Goal: Task Accomplishment & Management: Use online tool/utility

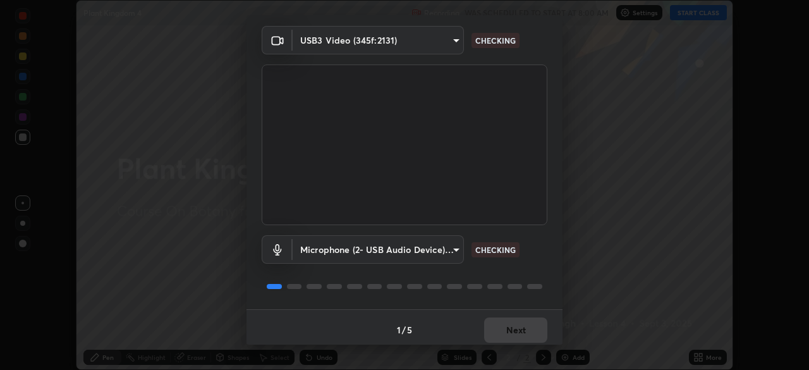
scroll to position [45, 0]
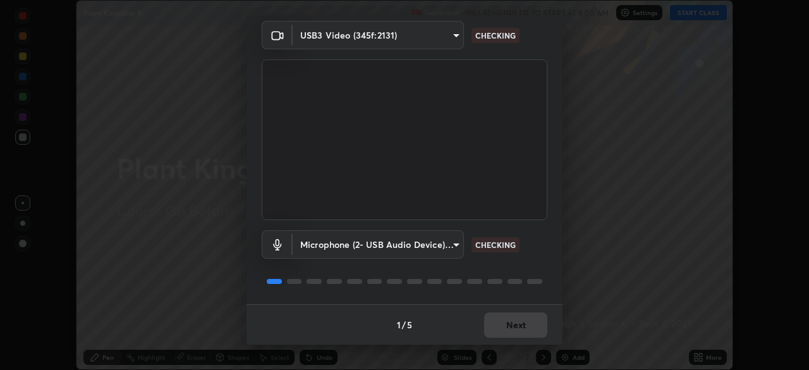
click at [528, 328] on div "1 / 5 Next" at bounding box center [405, 324] width 316 height 40
click at [528, 324] on div "1 / 5 Next" at bounding box center [405, 324] width 316 height 40
click at [531, 324] on div "1 / 5 Next" at bounding box center [405, 324] width 316 height 40
click at [532, 324] on div "1 / 5 Next" at bounding box center [405, 324] width 316 height 40
click at [532, 325] on div "1 / 5 Next" at bounding box center [405, 324] width 316 height 40
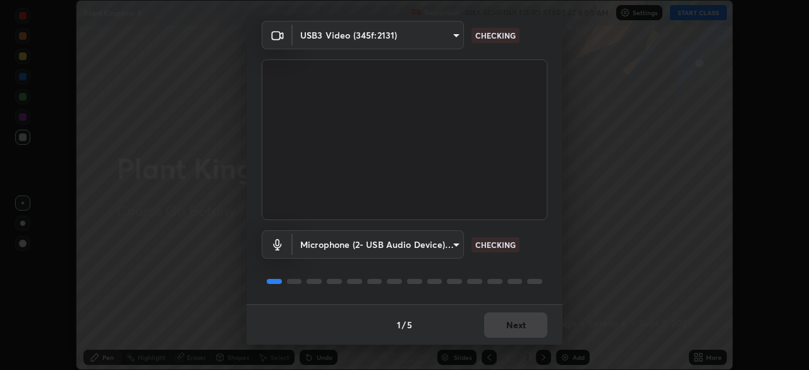
click at [528, 324] on div "1 / 5 Next" at bounding box center [405, 324] width 316 height 40
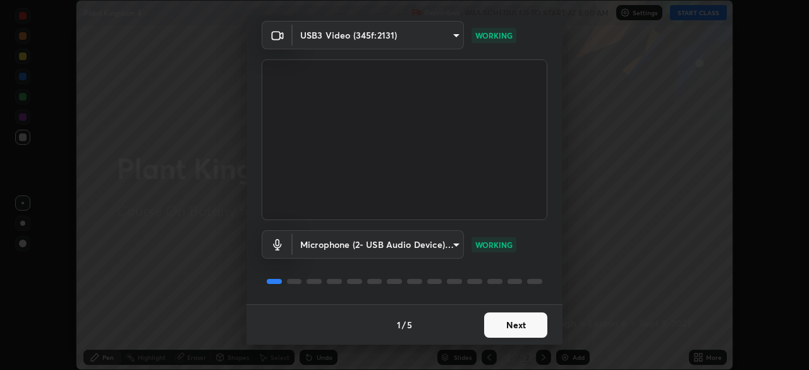
click at [510, 322] on button "Next" at bounding box center [515, 324] width 63 height 25
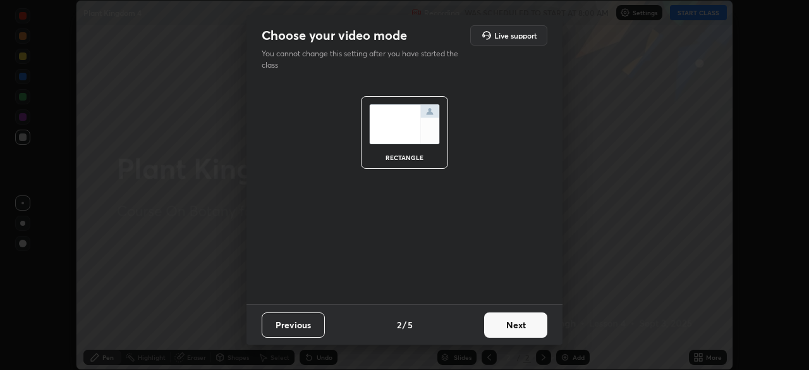
click at [512, 326] on button "Next" at bounding box center [515, 324] width 63 height 25
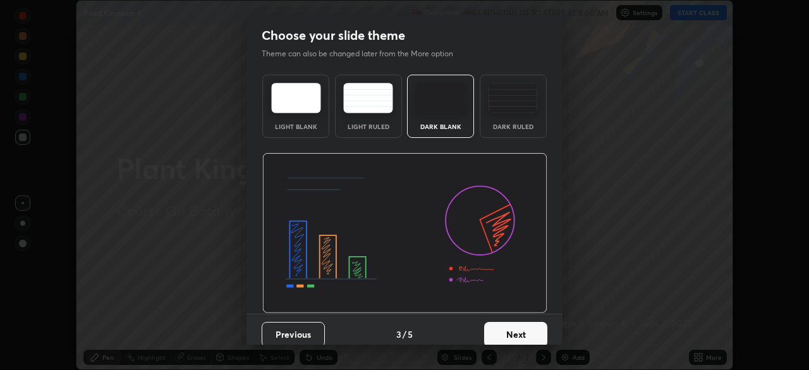
click at [519, 325] on button "Next" at bounding box center [515, 334] width 63 height 25
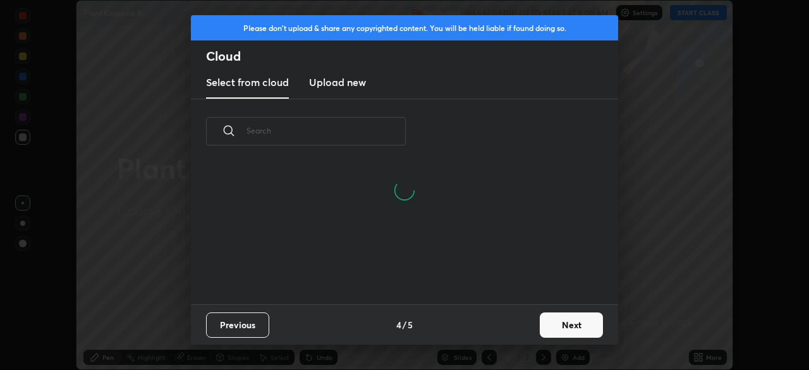
click at [558, 321] on button "Next" at bounding box center [571, 324] width 63 height 25
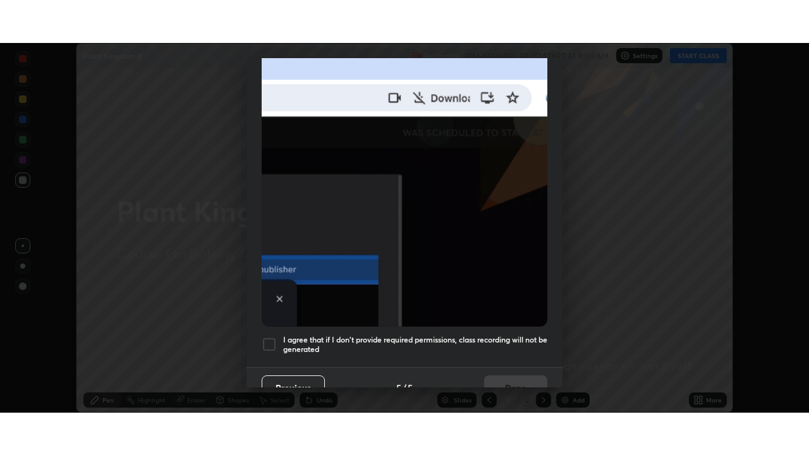
scroll to position [303, 0]
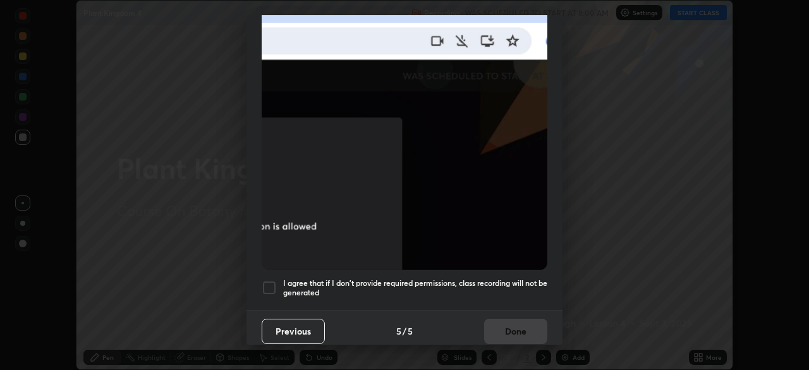
click at [528, 289] on h5 "I agree that if I don't provide required permissions, class recording will not …" at bounding box center [415, 288] width 264 height 20
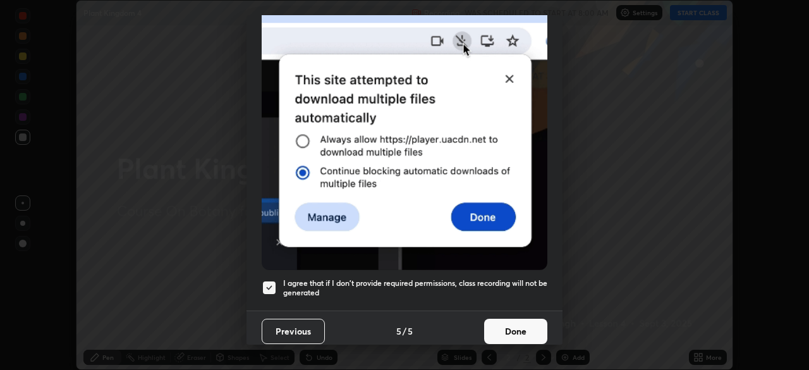
click at [518, 325] on button "Done" at bounding box center [515, 331] width 63 height 25
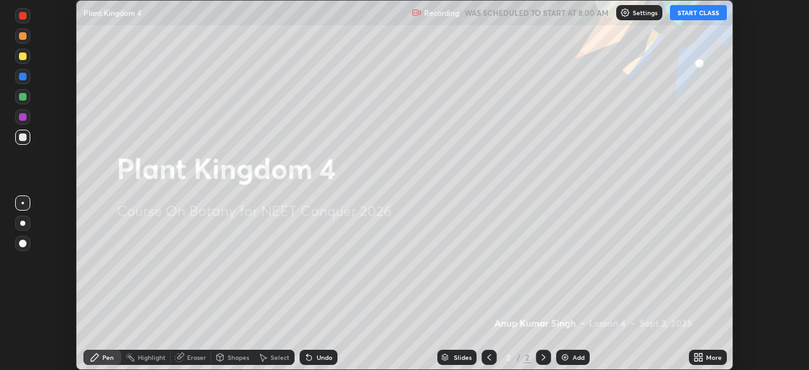
click at [708, 13] on button "START CLASS" at bounding box center [698, 12] width 57 height 15
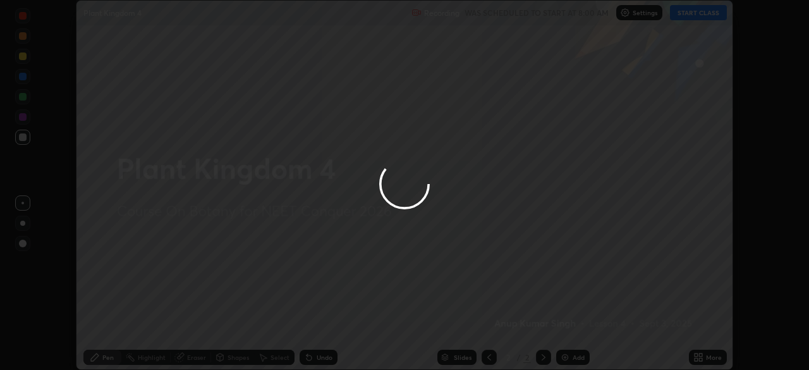
click at [700, 360] on div at bounding box center [404, 185] width 809 height 370
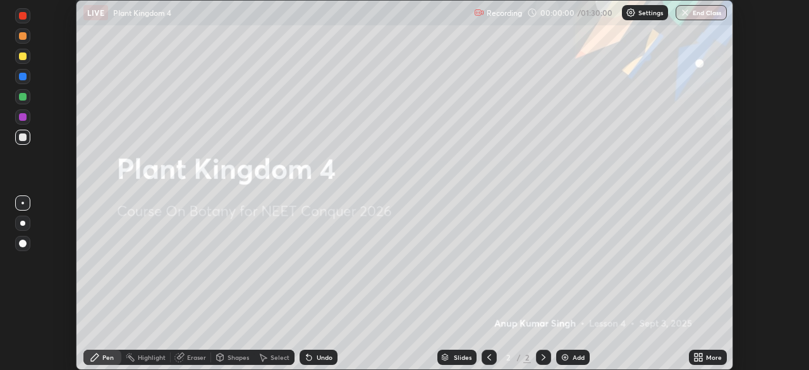
click at [702, 357] on icon at bounding box center [699, 357] width 10 height 10
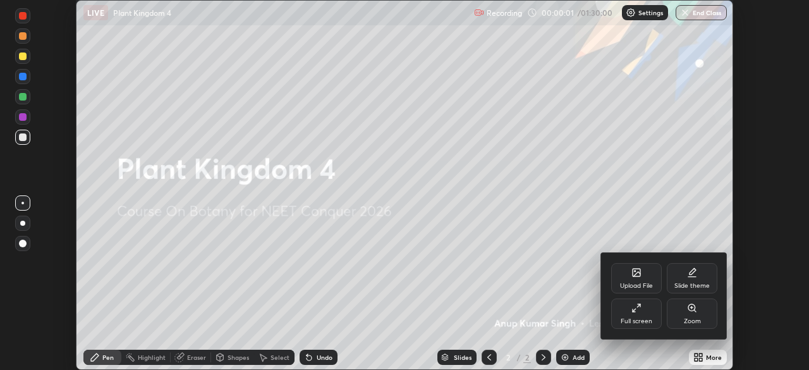
click at [649, 314] on div "Full screen" at bounding box center [636, 313] width 51 height 30
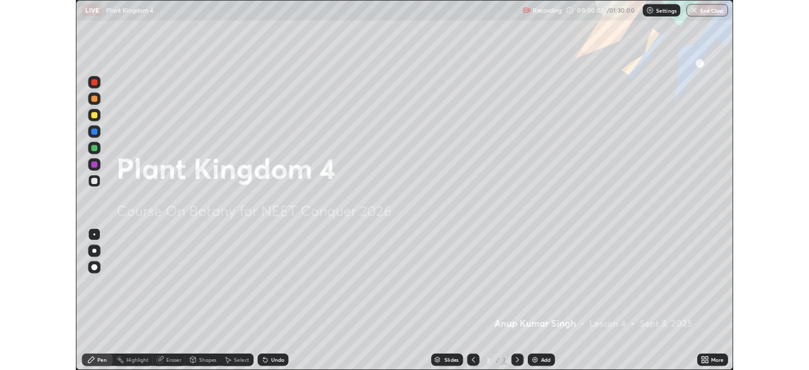
scroll to position [455, 809]
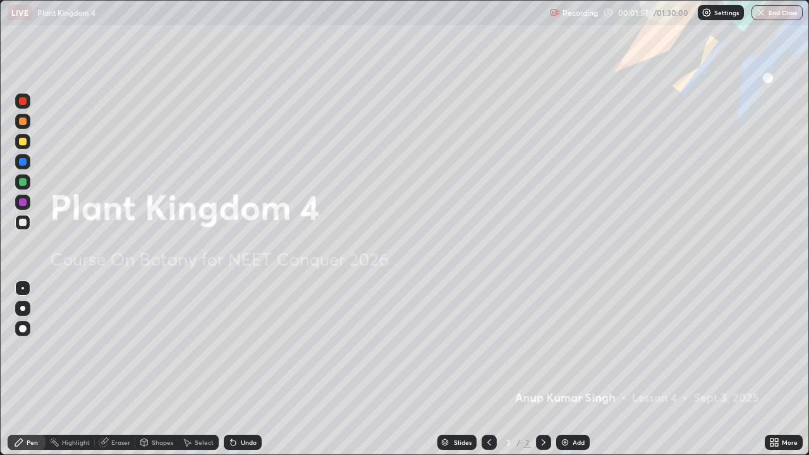
click at [561, 369] on img at bounding box center [565, 443] width 10 height 10
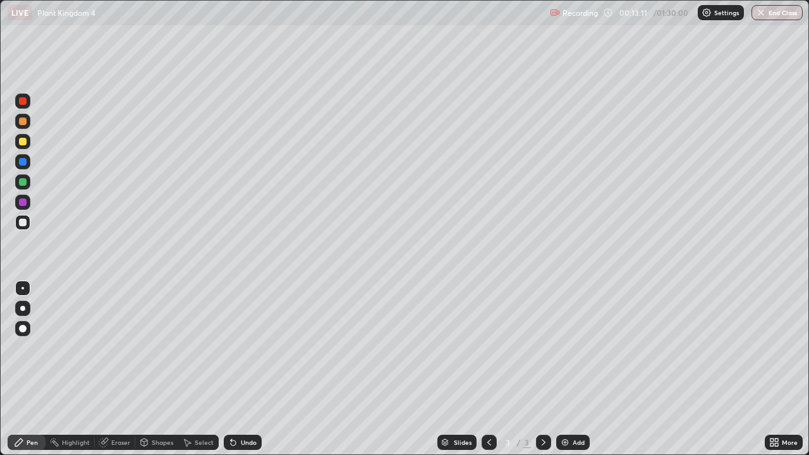
click at [569, 369] on img at bounding box center [565, 443] width 10 height 10
click at [154, 369] on div "Shapes" at bounding box center [162, 442] width 21 height 6
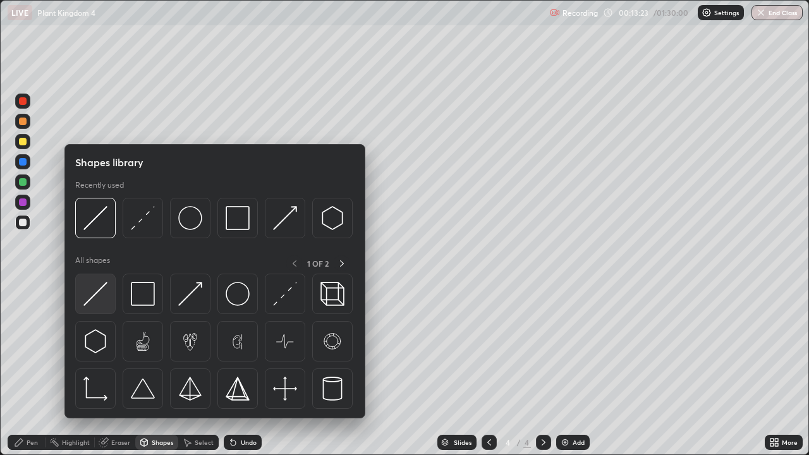
click at [92, 296] on img at bounding box center [95, 294] width 24 height 24
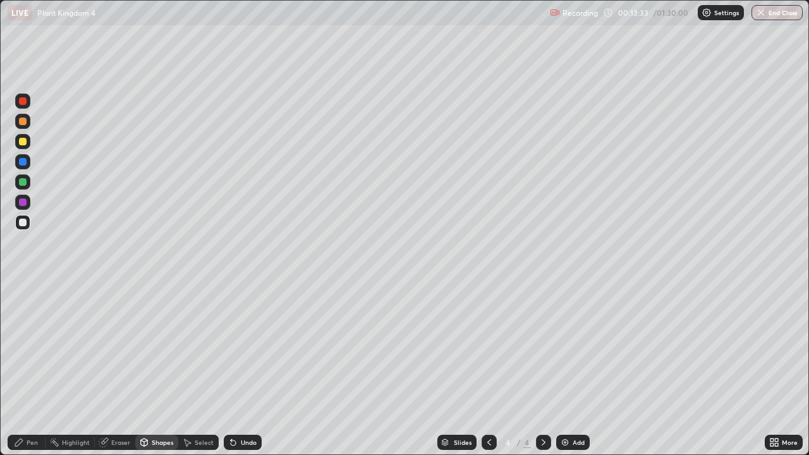
click at [42, 369] on div "Pen" at bounding box center [27, 442] width 38 height 15
click at [25, 324] on div at bounding box center [22, 328] width 15 height 15
click at [24, 120] on div at bounding box center [23, 122] width 8 height 8
click at [21, 102] on div at bounding box center [23, 101] width 8 height 8
click at [25, 307] on div at bounding box center [22, 308] width 15 height 15
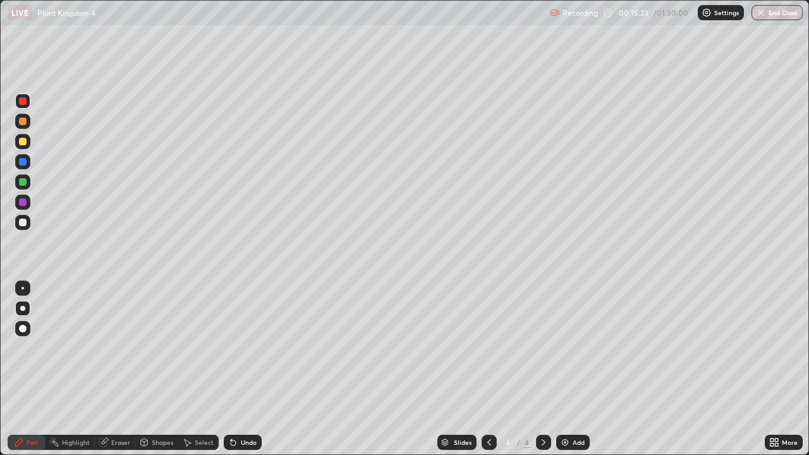
click at [24, 223] on div at bounding box center [23, 223] width 8 height 8
click at [24, 204] on div at bounding box center [23, 203] width 8 height 8
click at [24, 224] on div at bounding box center [23, 223] width 8 height 8
click at [20, 181] on div at bounding box center [23, 182] width 8 height 8
click at [21, 291] on div at bounding box center [22, 288] width 15 height 15
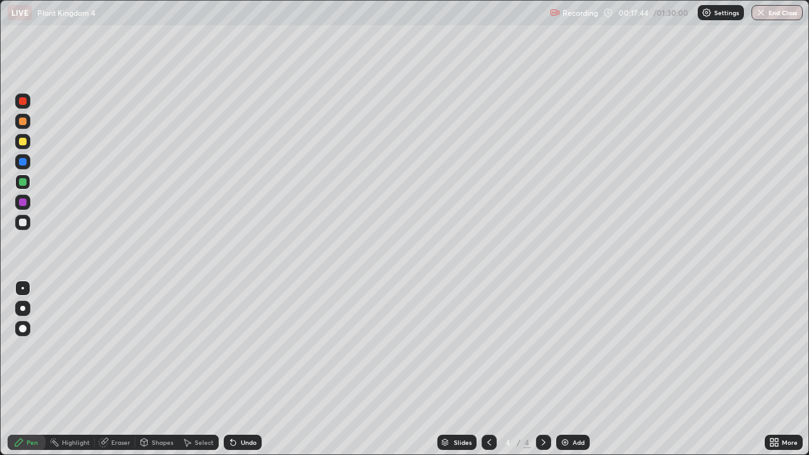
click at [21, 331] on div at bounding box center [23, 329] width 8 height 8
click at [21, 223] on div at bounding box center [23, 223] width 8 height 8
click at [28, 123] on div at bounding box center [22, 121] width 15 height 15
click at [25, 217] on div at bounding box center [22, 222] width 15 height 15
click at [24, 183] on div at bounding box center [23, 182] width 8 height 8
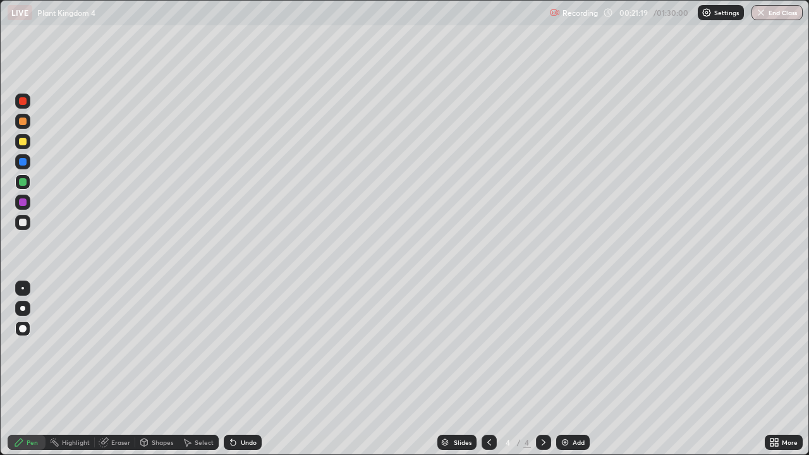
click at [22, 224] on div at bounding box center [23, 223] width 8 height 8
click at [21, 185] on div at bounding box center [23, 182] width 8 height 8
click at [23, 288] on div at bounding box center [22, 288] width 3 height 3
click at [22, 224] on div at bounding box center [23, 223] width 8 height 8
click at [23, 144] on div at bounding box center [23, 142] width 8 height 8
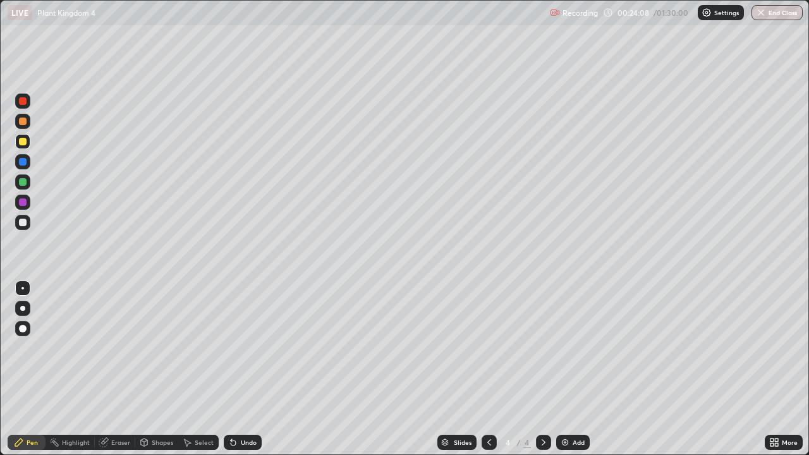
click at [23, 331] on div at bounding box center [23, 329] width 8 height 8
click at [22, 101] on div at bounding box center [23, 101] width 8 height 8
click at [580, 369] on div "Add" at bounding box center [579, 442] width 12 height 6
click at [573, 369] on div "Add" at bounding box center [579, 442] width 12 height 6
click at [23, 306] on div at bounding box center [22, 308] width 5 height 5
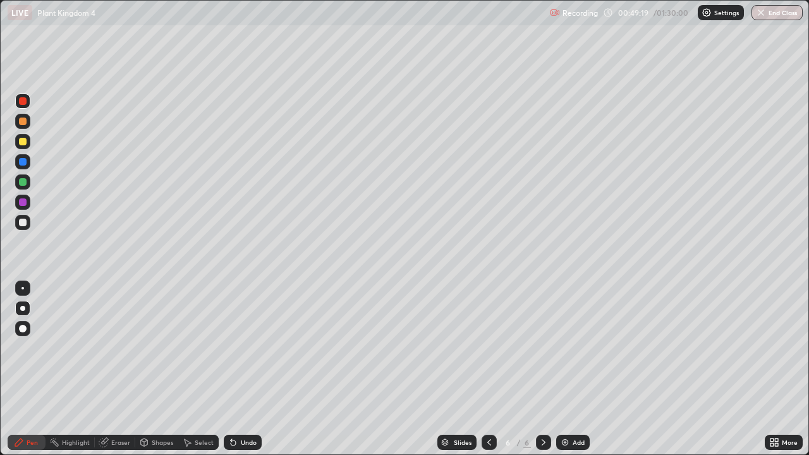
click at [23, 142] on div at bounding box center [23, 142] width 8 height 8
click at [35, 51] on div "Erase all" at bounding box center [23, 227] width 30 height 405
click at [23, 185] on div at bounding box center [23, 182] width 8 height 8
click at [23, 223] on div at bounding box center [23, 223] width 8 height 8
click at [21, 185] on div at bounding box center [23, 182] width 8 height 8
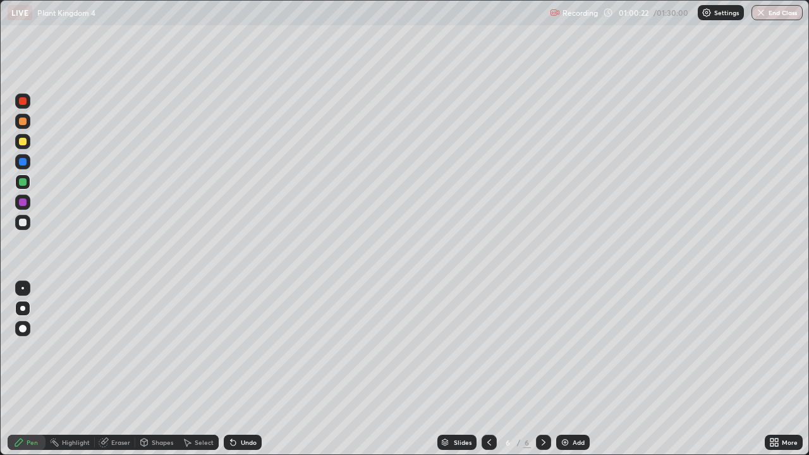
click at [22, 182] on div at bounding box center [23, 182] width 8 height 8
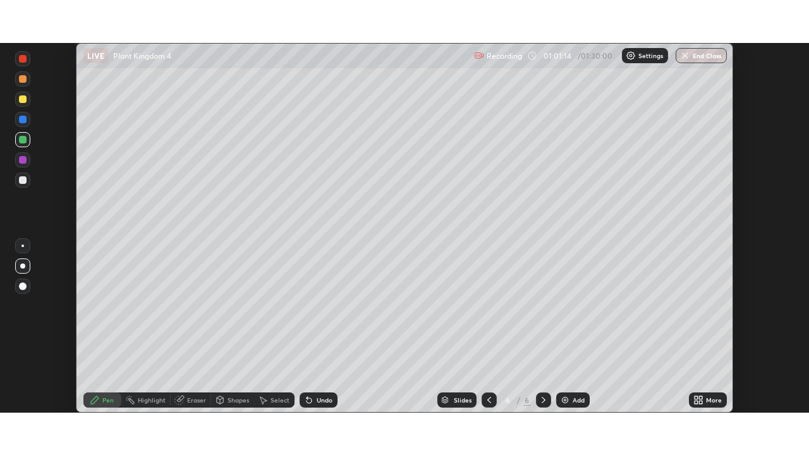
scroll to position [62860, 62421]
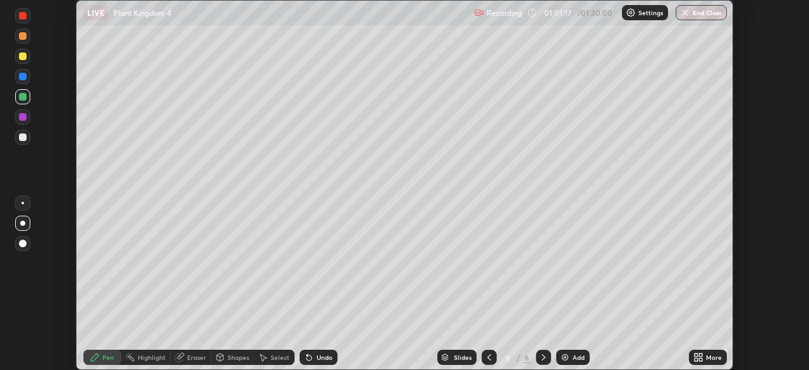
click at [695, 353] on icon at bounding box center [696, 354] width 3 height 3
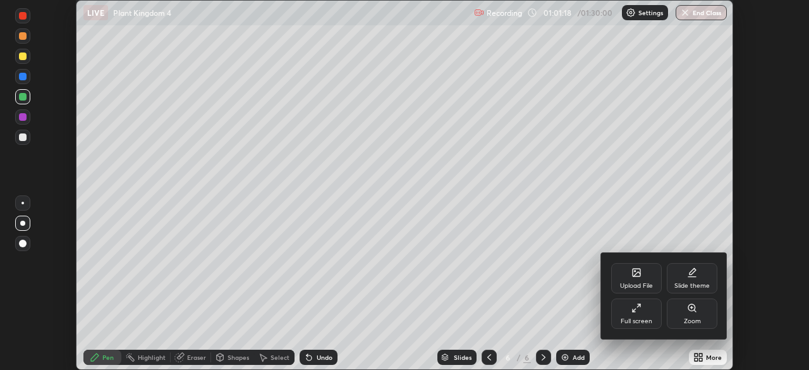
click at [629, 314] on div "Full screen" at bounding box center [636, 313] width 51 height 30
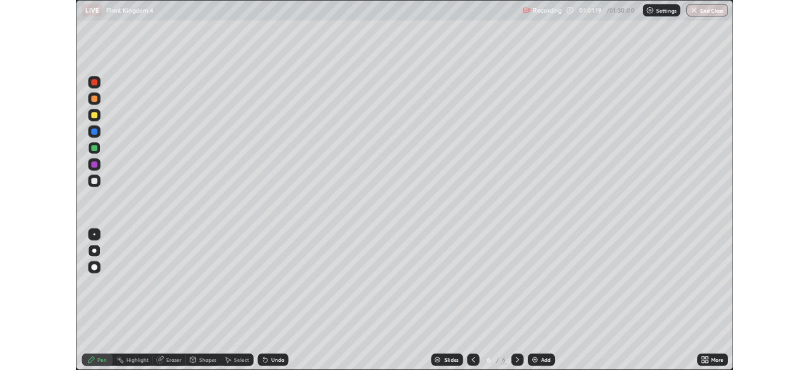
scroll to position [455, 809]
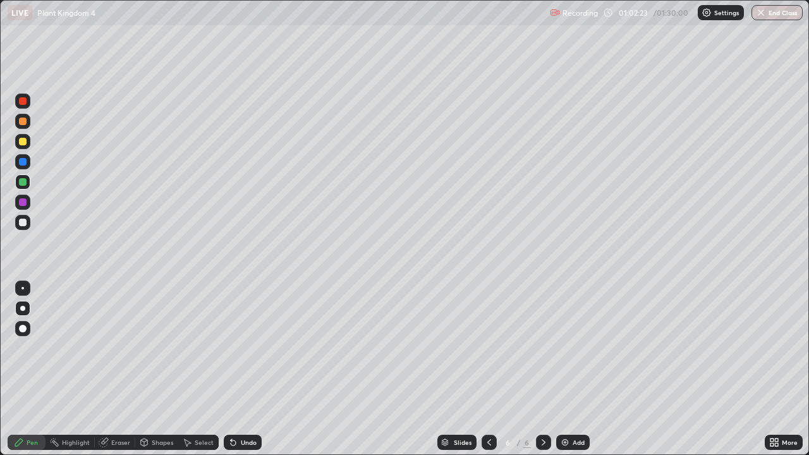
click at [27, 221] on div at bounding box center [22, 222] width 15 height 15
click at [22, 140] on div at bounding box center [23, 142] width 8 height 8
click at [25, 189] on div at bounding box center [22, 182] width 15 height 15
click at [24, 219] on div at bounding box center [23, 223] width 8 height 8
click at [22, 283] on div at bounding box center [22, 288] width 15 height 15
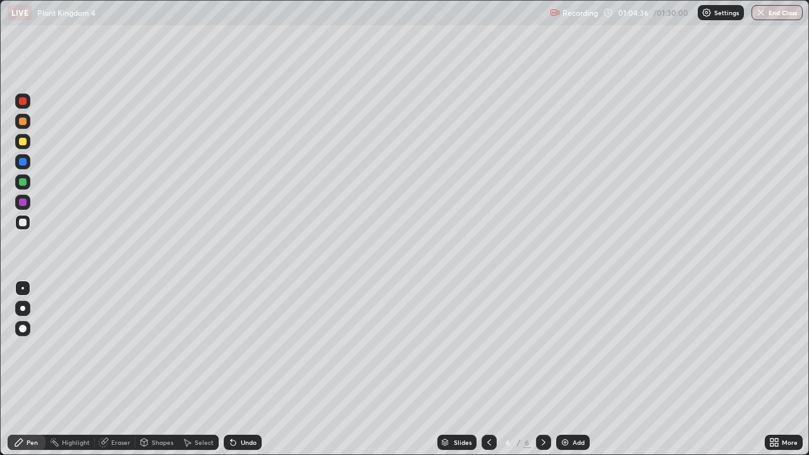
click at [21, 141] on div at bounding box center [23, 142] width 8 height 8
click at [23, 307] on div at bounding box center [22, 308] width 5 height 5
click at [24, 163] on div at bounding box center [23, 162] width 8 height 8
click at [16, 142] on div at bounding box center [22, 141] width 15 height 15
click at [23, 330] on div at bounding box center [23, 329] width 8 height 8
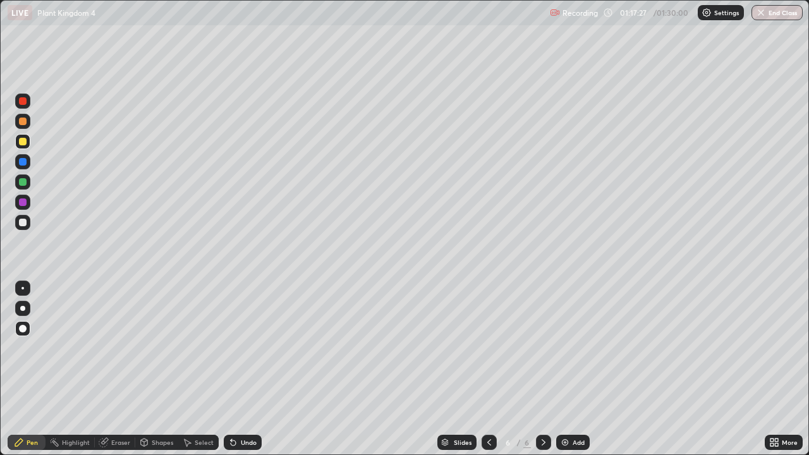
click at [575, 369] on div "Add" at bounding box center [579, 442] width 12 height 6
click at [27, 223] on div at bounding box center [22, 222] width 15 height 15
click at [26, 289] on div at bounding box center [22, 288] width 15 height 15
click at [771, 369] on icon at bounding box center [772, 440] width 3 height 3
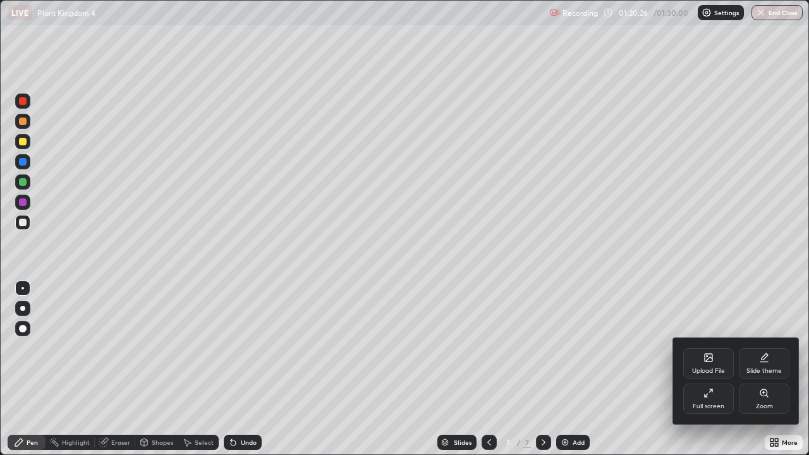
click at [702, 369] on div "Full screen" at bounding box center [709, 399] width 51 height 30
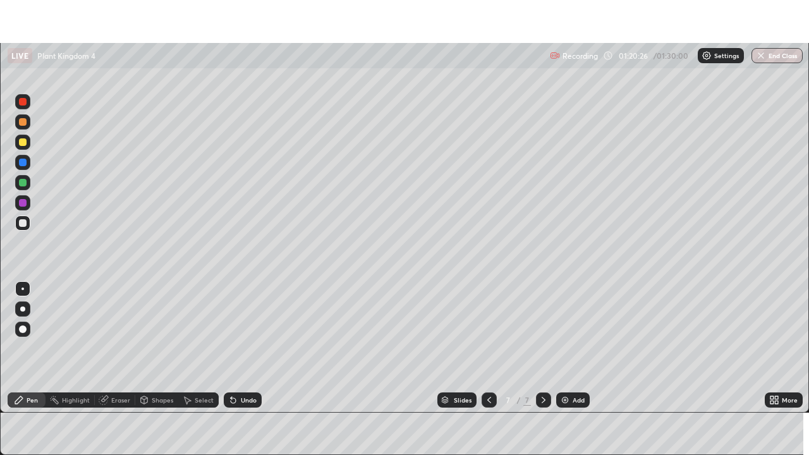
scroll to position [62860, 62421]
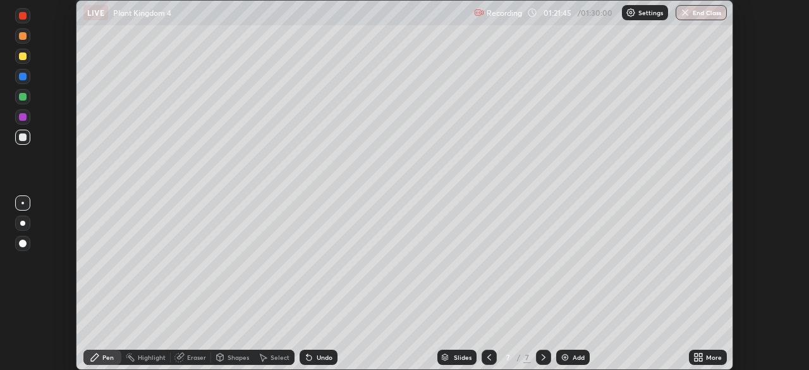
click at [697, 357] on icon at bounding box center [699, 357] width 10 height 10
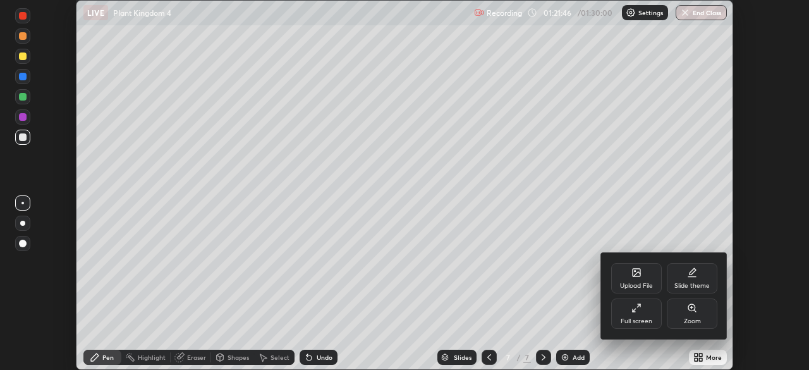
click at [638, 312] on icon at bounding box center [637, 308] width 10 height 10
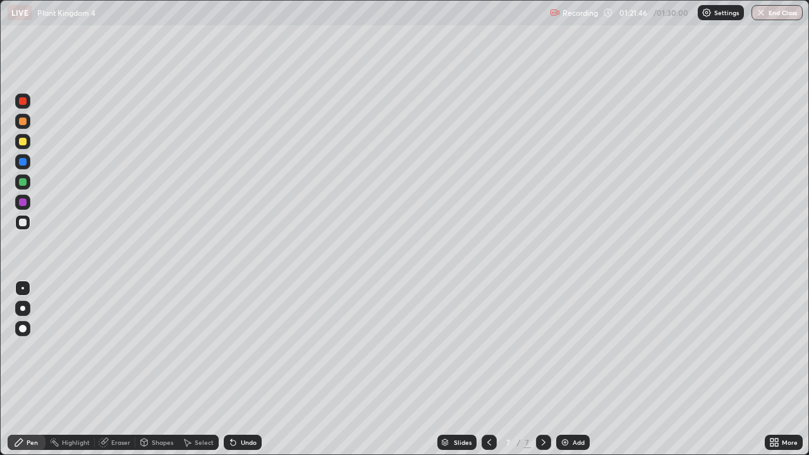
scroll to position [455, 809]
click at [22, 306] on div at bounding box center [22, 308] width 5 height 5
click at [21, 328] on div at bounding box center [23, 329] width 8 height 8
click at [20, 142] on div at bounding box center [23, 142] width 8 height 8
click at [23, 185] on div at bounding box center [23, 182] width 8 height 8
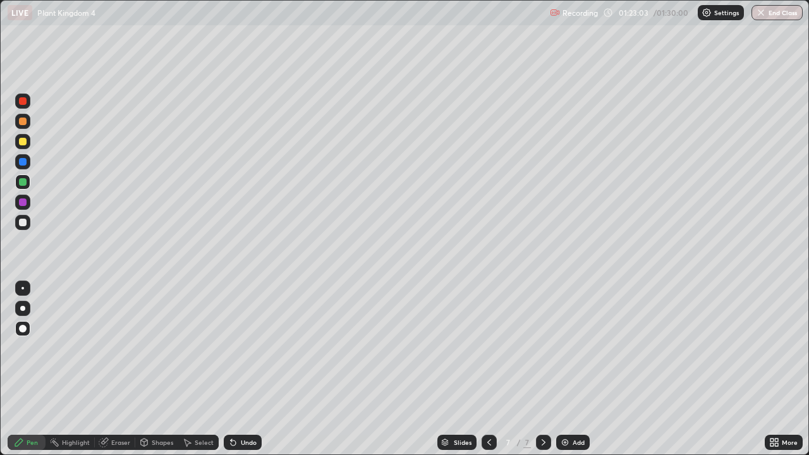
click at [21, 222] on div at bounding box center [23, 223] width 8 height 8
click at [22, 288] on div at bounding box center [22, 288] width 3 height 3
click at [561, 369] on div "Add" at bounding box center [573, 442] width 34 height 15
click at [23, 314] on div at bounding box center [22, 308] width 15 height 15
click at [28, 332] on div at bounding box center [22, 328] width 15 height 15
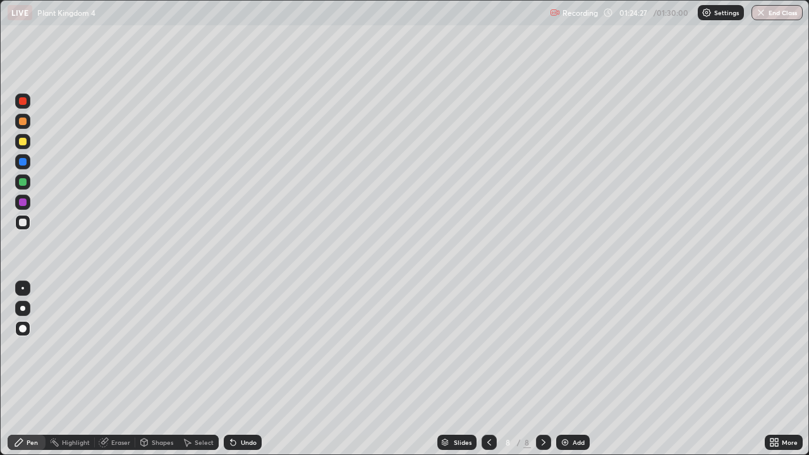
click at [160, 369] on div "Shapes" at bounding box center [162, 442] width 21 height 6
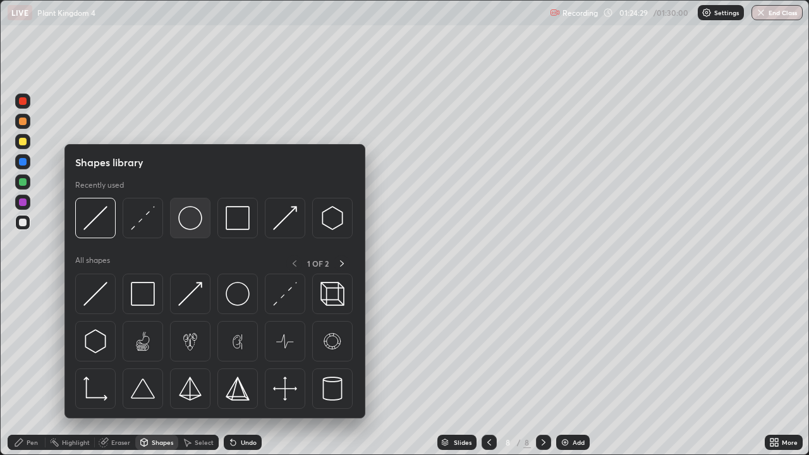
click at [192, 222] on img at bounding box center [190, 218] width 24 height 24
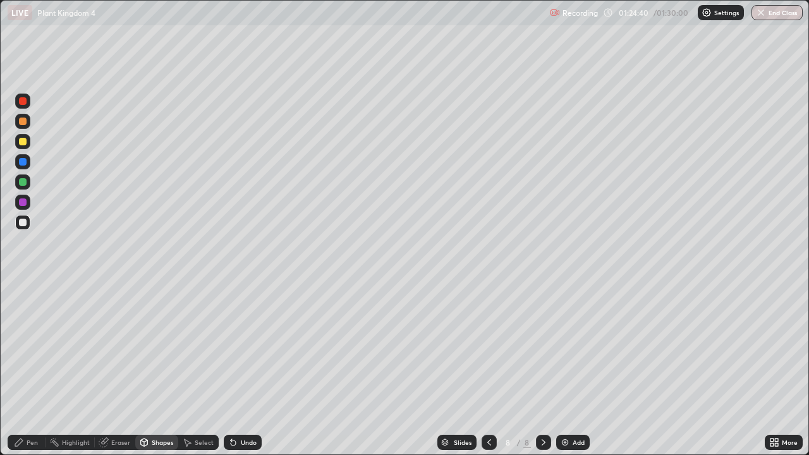
click at [38, 369] on div "Pen" at bounding box center [27, 442] width 38 height 15
click at [19, 138] on div at bounding box center [23, 142] width 8 height 8
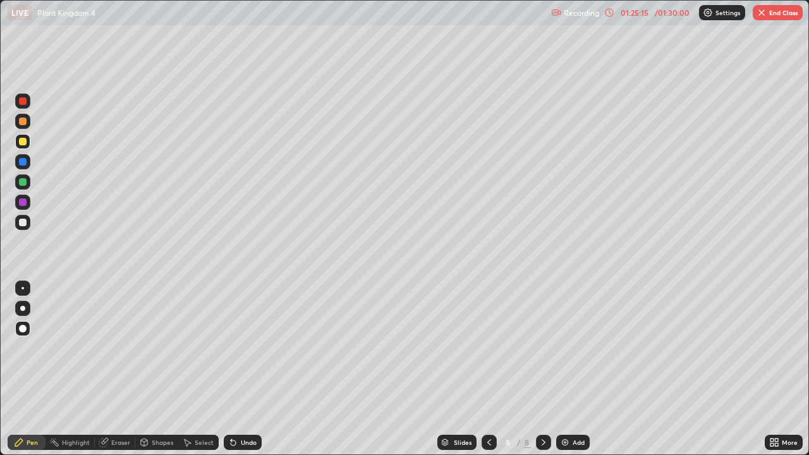
click at [21, 221] on div at bounding box center [23, 223] width 8 height 8
click at [23, 290] on div at bounding box center [22, 288] width 15 height 15
click at [25, 182] on div at bounding box center [23, 182] width 8 height 8
click at [21, 309] on div at bounding box center [22, 308] width 5 height 5
click at [247, 369] on div "Undo" at bounding box center [249, 442] width 16 height 6
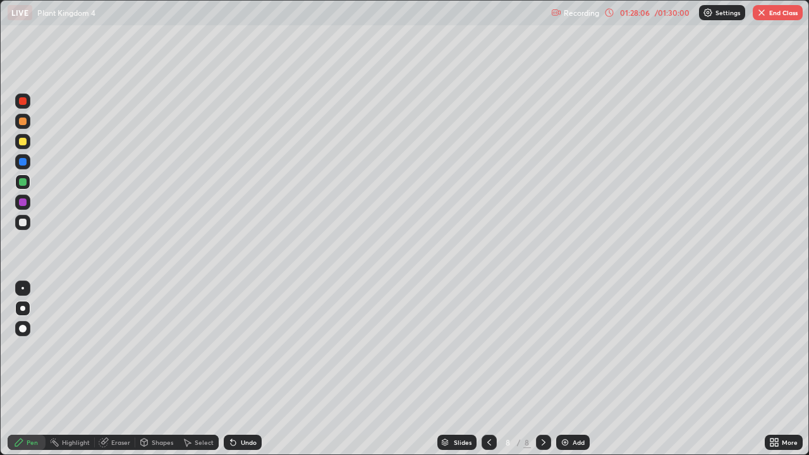
click at [242, 369] on div "Undo" at bounding box center [249, 442] width 16 height 6
click at [24, 223] on div at bounding box center [23, 223] width 8 height 8
click at [250, 369] on div "Undo" at bounding box center [249, 442] width 16 height 6
click at [247, 369] on div "Undo" at bounding box center [249, 442] width 16 height 6
click at [23, 288] on div at bounding box center [22, 288] width 3 height 3
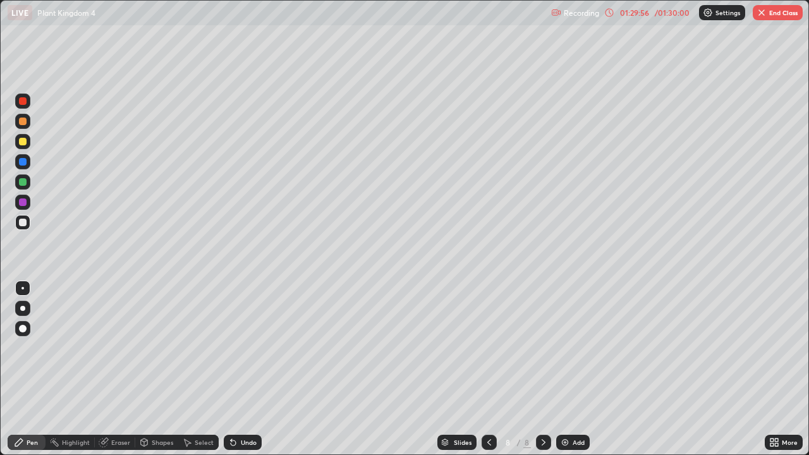
click at [21, 143] on div at bounding box center [23, 142] width 8 height 8
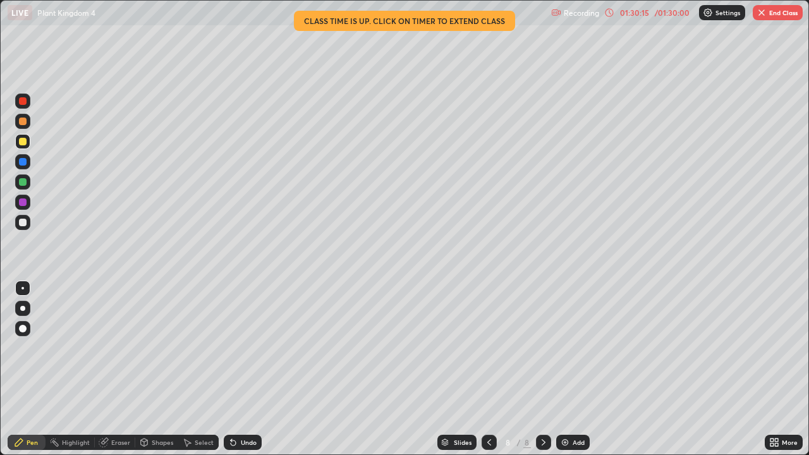
click at [26, 102] on div at bounding box center [23, 101] width 8 height 8
click at [22, 144] on div at bounding box center [23, 142] width 8 height 8
click at [647, 14] on div "01:31:10" at bounding box center [634, 13] width 35 height 8
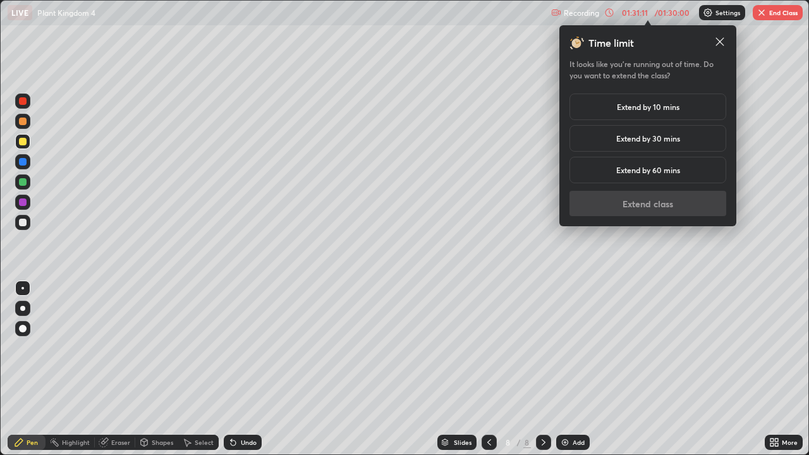
click at [643, 106] on h5 "Extend by 10 mins" at bounding box center [648, 106] width 63 height 11
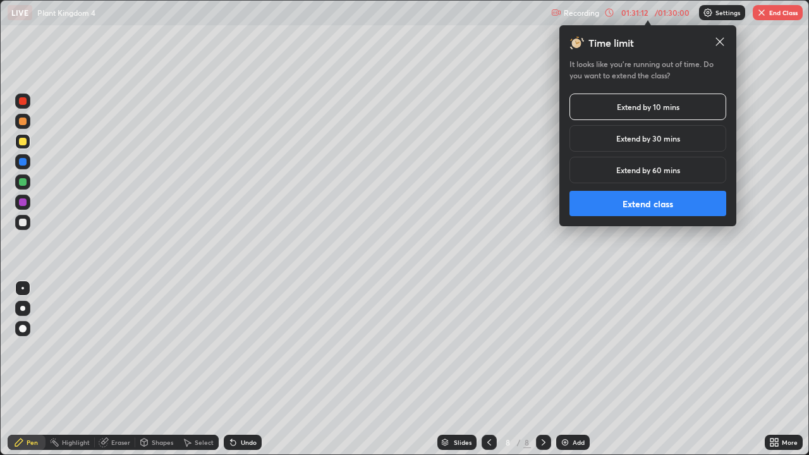
click at [603, 204] on button "Extend class" at bounding box center [648, 203] width 157 height 25
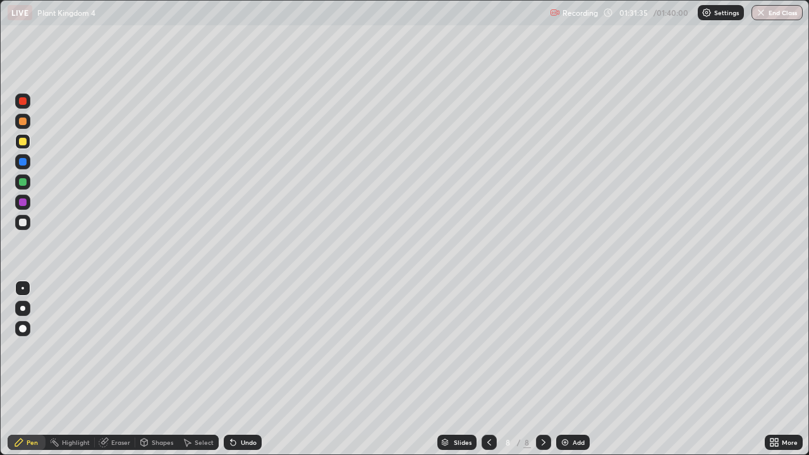
click at [24, 204] on div at bounding box center [23, 203] width 8 height 8
click at [25, 331] on div at bounding box center [23, 329] width 8 height 8
click at [23, 181] on div at bounding box center [23, 182] width 8 height 8
click at [488, 369] on icon at bounding box center [489, 443] width 10 height 10
click at [540, 369] on icon at bounding box center [544, 443] width 10 height 10
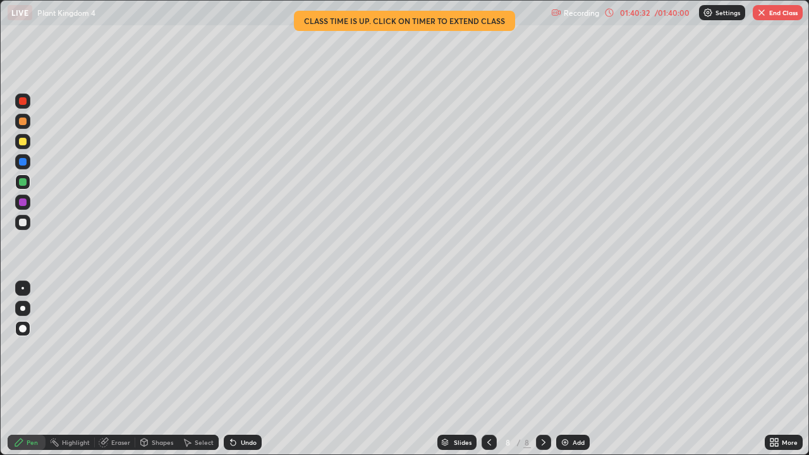
click at [773, 11] on button "End Class" at bounding box center [778, 12] width 50 height 15
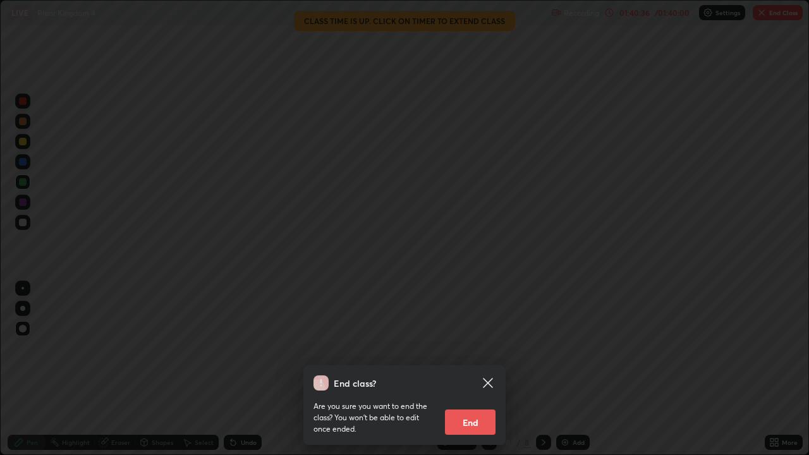
click at [455, 369] on button "End" at bounding box center [470, 422] width 51 height 25
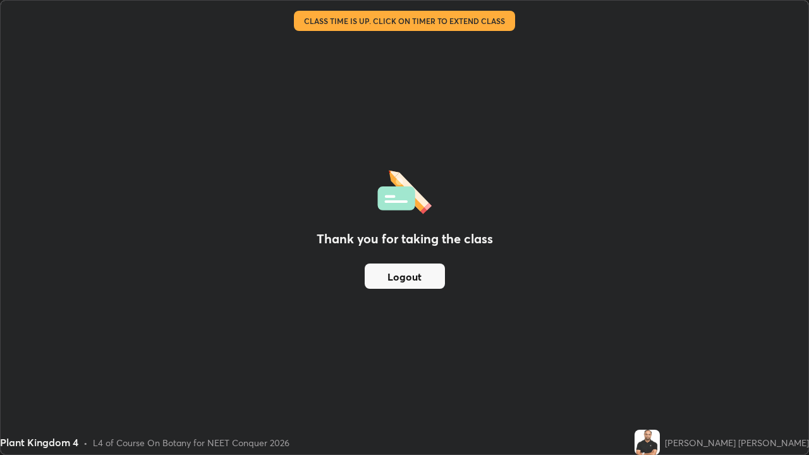
click at [460, 369] on div "Thank you for taking the class Logout" at bounding box center [405, 228] width 808 height 454
click at [409, 279] on button "Logout" at bounding box center [405, 276] width 80 height 25
click at [389, 279] on button "Logout" at bounding box center [405, 276] width 80 height 25
